Goal: Transaction & Acquisition: Register for event/course

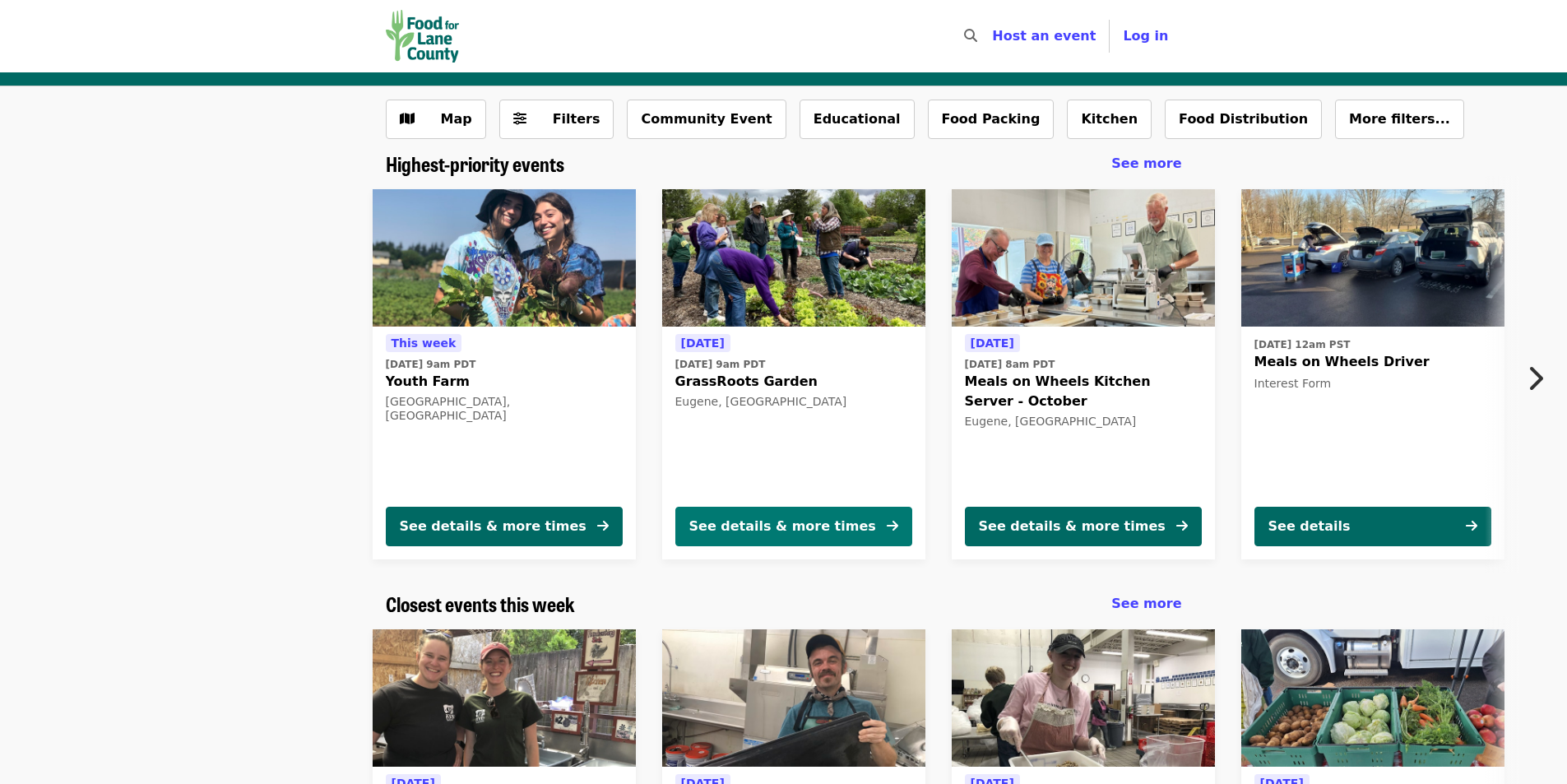
click at [836, 525] on div "See details & more times" at bounding box center [783, 526] width 187 height 20
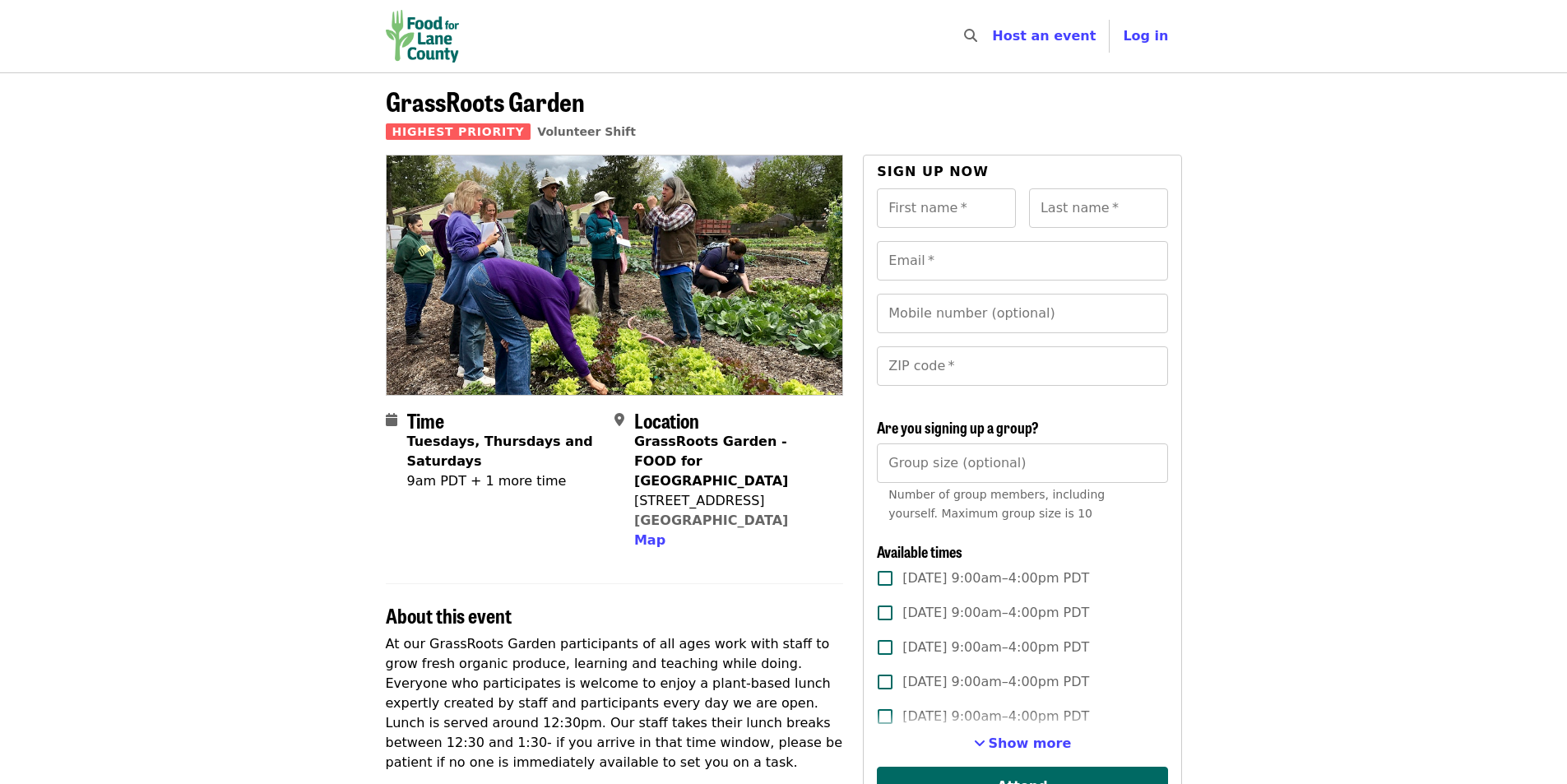
scroll to position [247, 0]
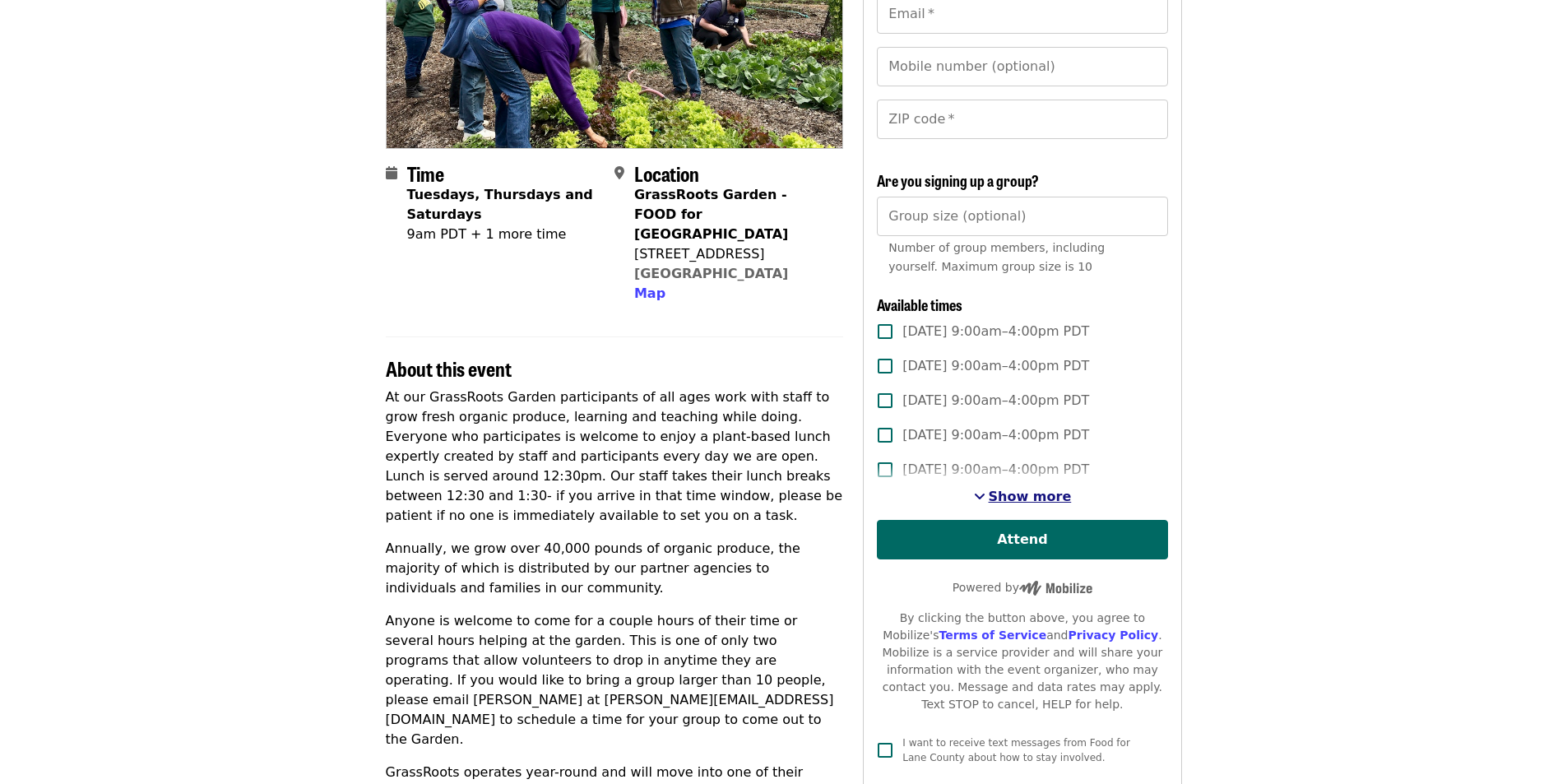
click at [1000, 495] on span "Show more" at bounding box center [1030, 496] width 83 height 16
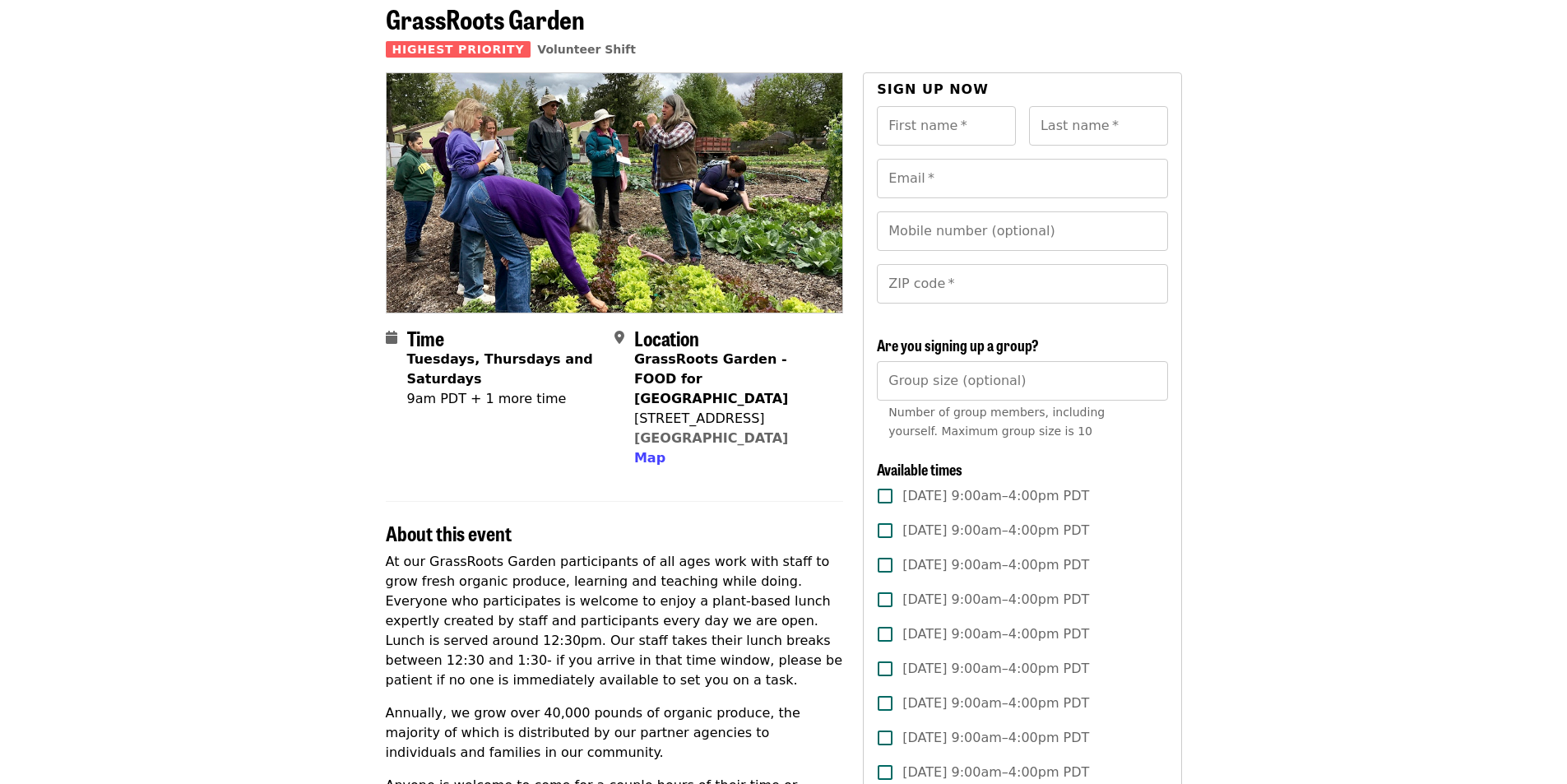
scroll to position [0, 0]
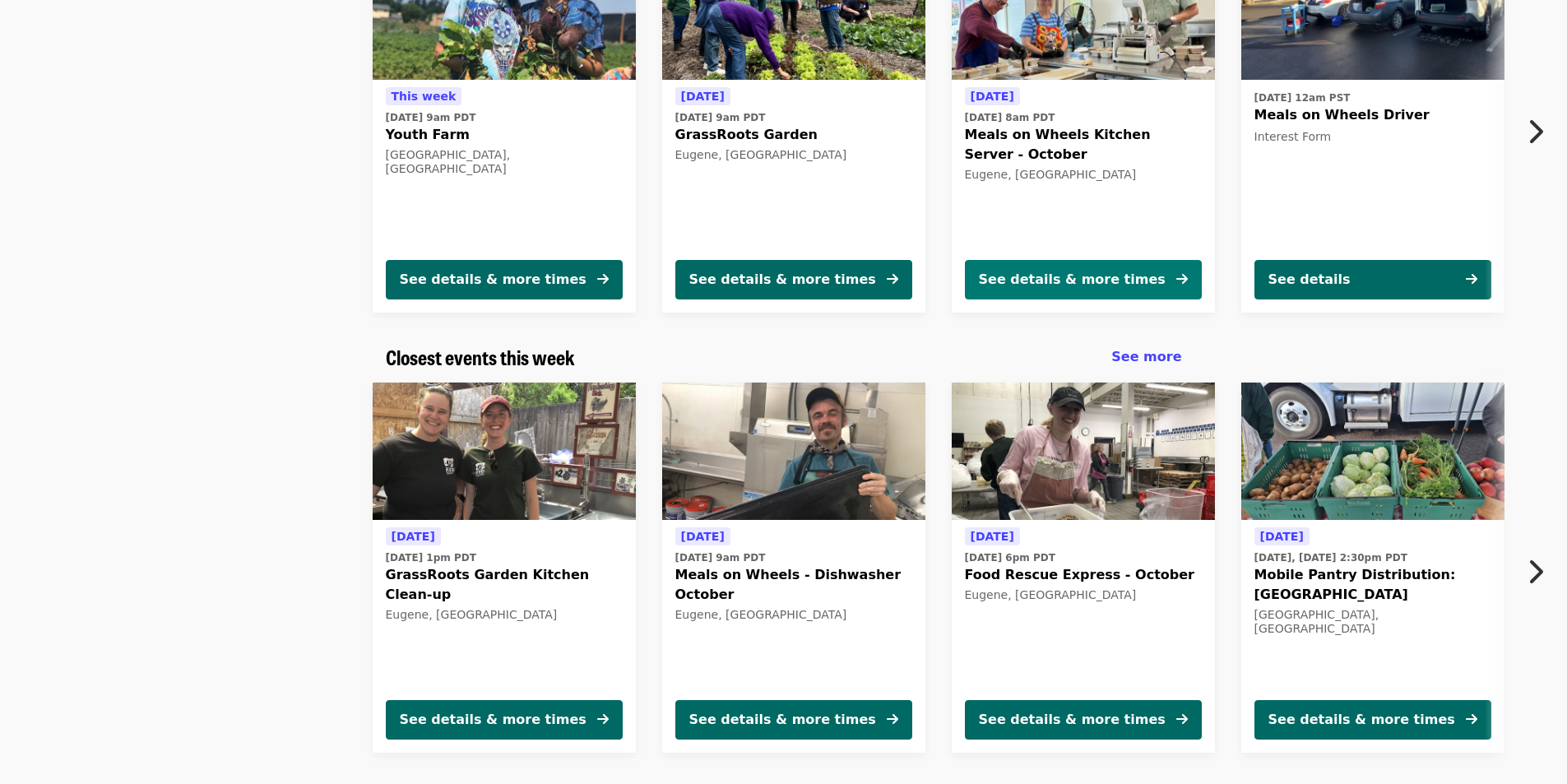
scroll to position [329, 0]
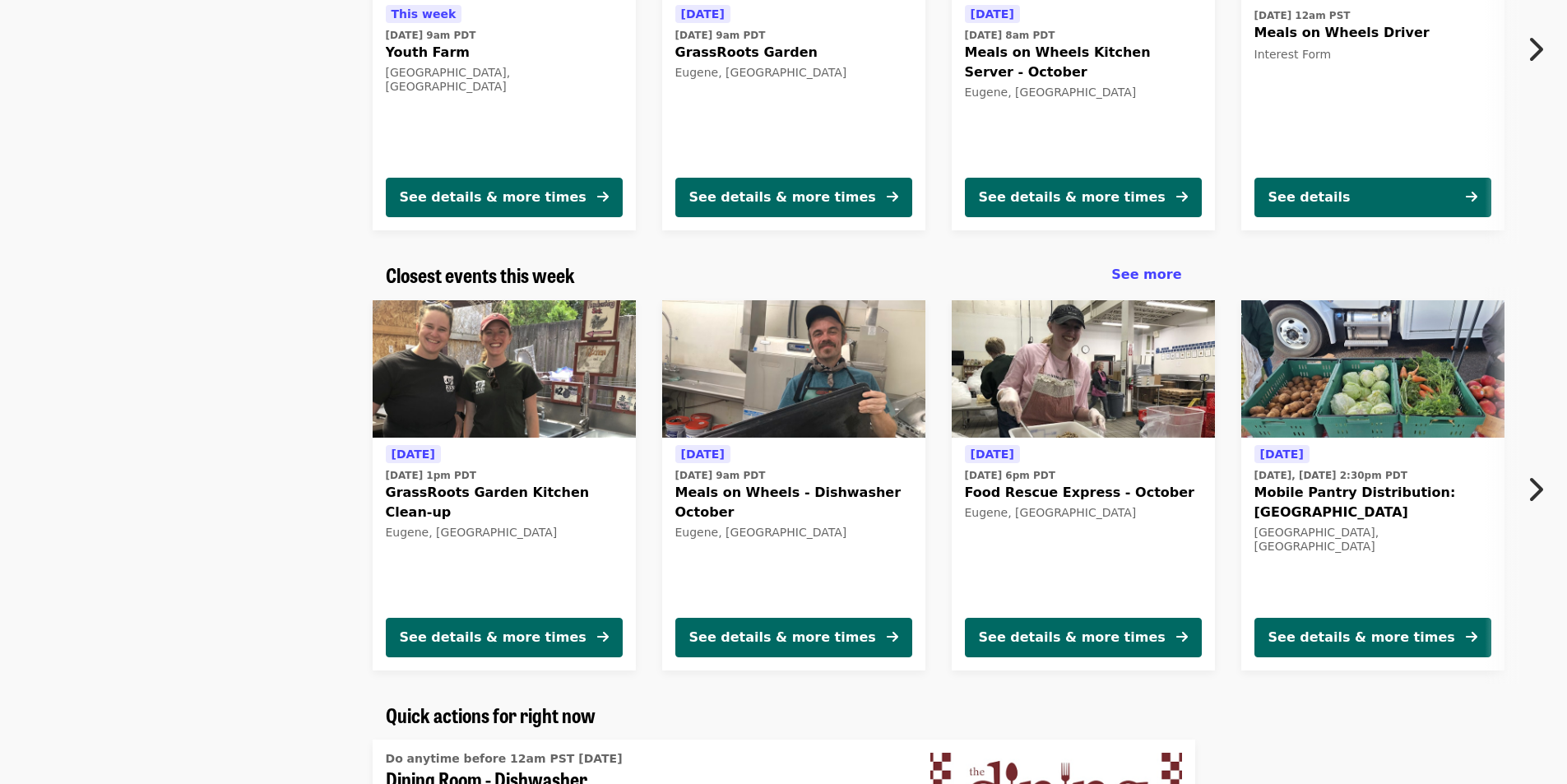
click at [861, 632] on button "See details & more times" at bounding box center [794, 636] width 237 height 39
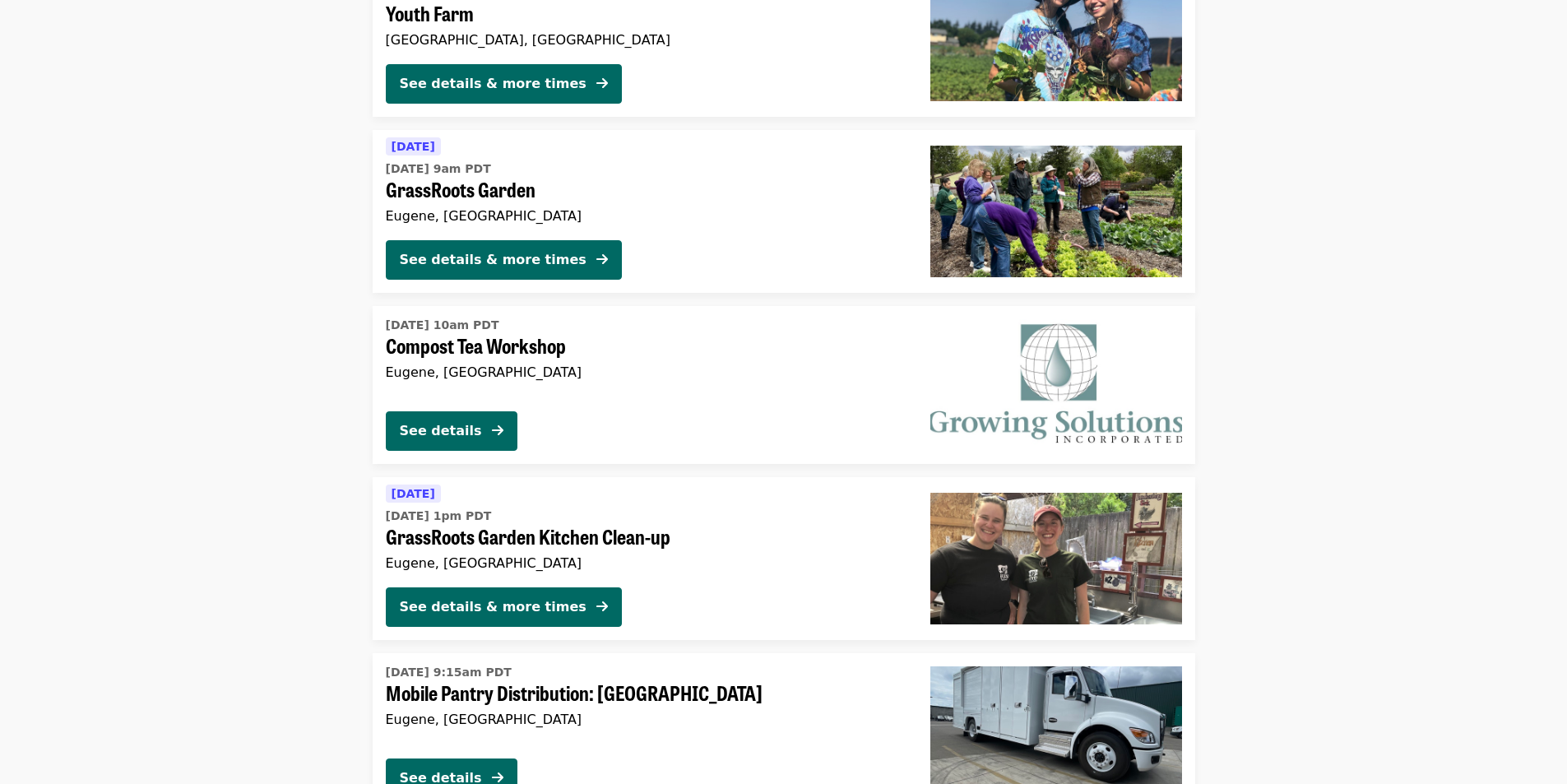
scroll to position [1416, 0]
click at [509, 604] on div "See details & more times" at bounding box center [493, 607] width 187 height 20
